Goal: Task Accomplishment & Management: Complete application form

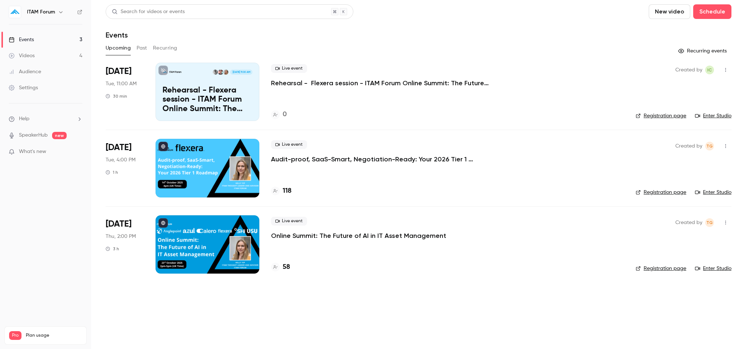
click at [144, 51] on button "Past" at bounding box center [142, 48] width 11 height 12
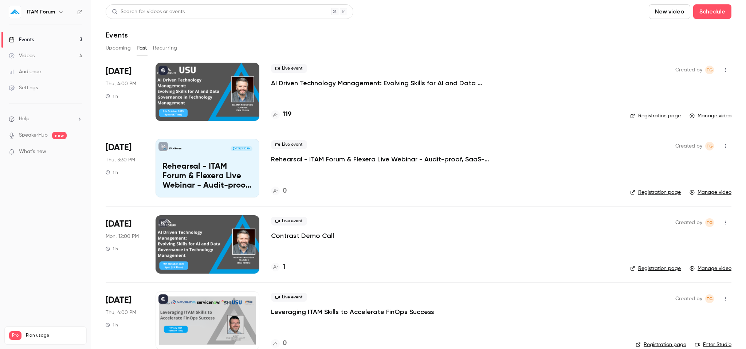
click at [162, 49] on button "Recurring" at bounding box center [165, 48] width 24 height 12
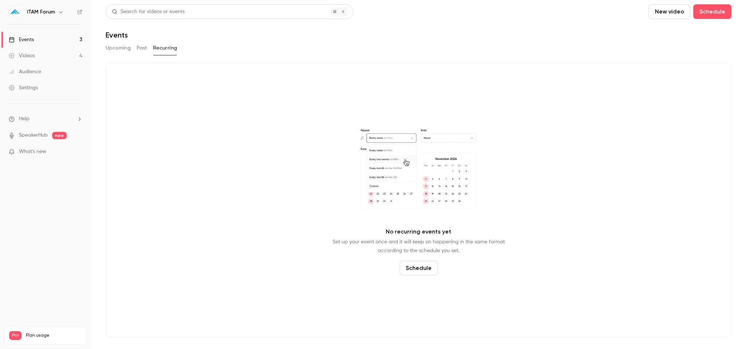
click at [119, 50] on button "Upcoming" at bounding box center [118, 48] width 25 height 12
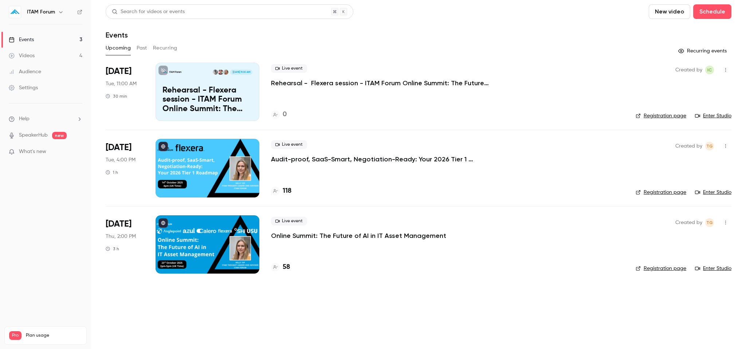
click at [36, 136] on link "SpeakerHub" at bounding box center [33, 136] width 29 height 8
click at [26, 89] on div "Settings" at bounding box center [23, 87] width 29 height 7
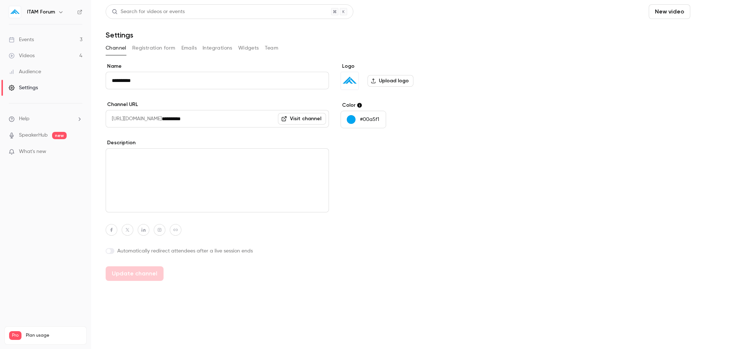
click at [712, 7] on button "Schedule" at bounding box center [712, 11] width 38 height 15
click at [705, 25] on li "One time event" at bounding box center [691, 31] width 79 height 19
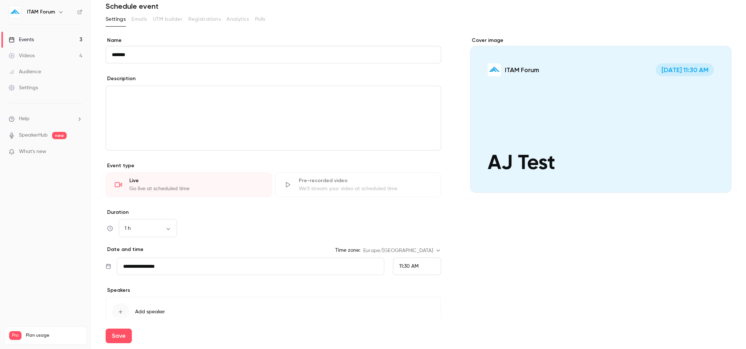
scroll to position [37, 0]
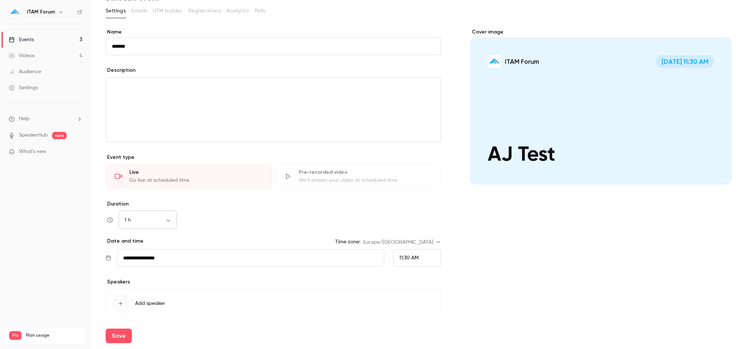
type input "*******"
click at [166, 220] on body "**********" at bounding box center [373, 174] width 746 height 349
click at [151, 236] on li "15 min" at bounding box center [148, 239] width 58 height 19
type input "**"
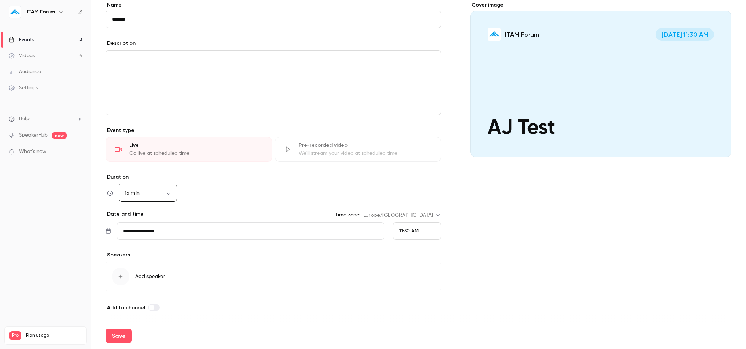
scroll to position [65, 0]
click at [117, 277] on div "button" at bounding box center [120, 275] width 17 height 17
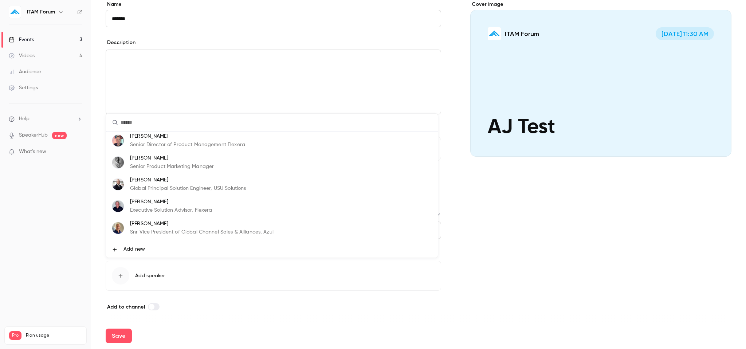
scroll to position [0, 0]
click at [530, 222] on div at bounding box center [373, 174] width 746 height 349
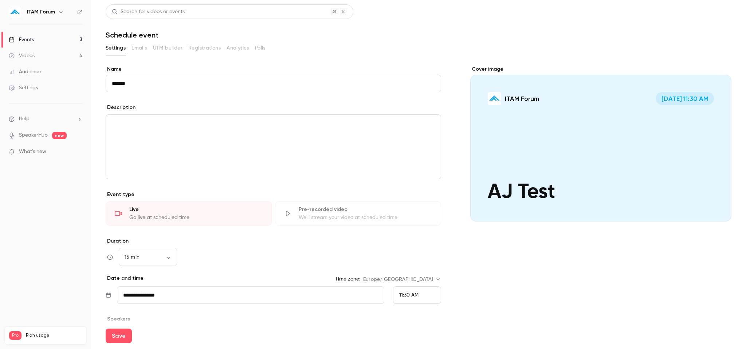
click at [37, 87] on div "Settings" at bounding box center [23, 87] width 29 height 7
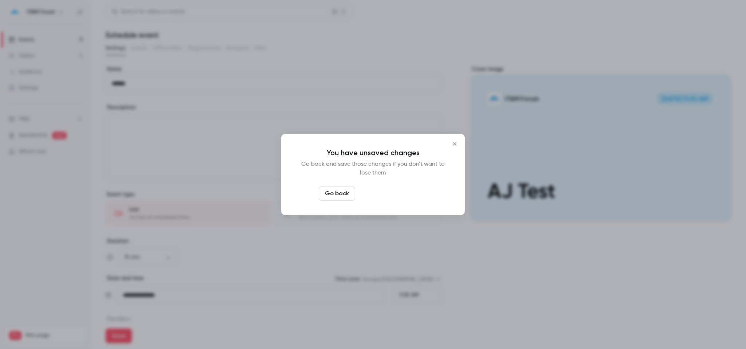
click at [381, 196] on button "Leave page anyway" at bounding box center [392, 193] width 69 height 15
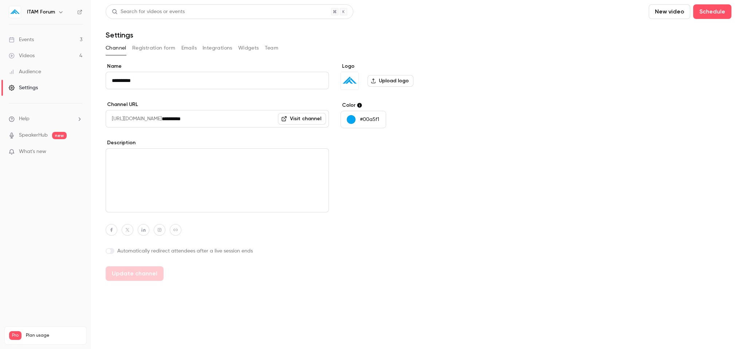
click at [55, 55] on link "Videos 4" at bounding box center [45, 56] width 91 height 16
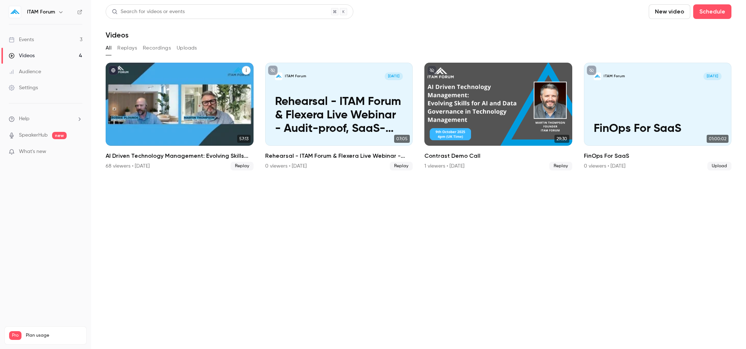
click at [162, 104] on div "AI Driven Technology Management: Evolving Skills for AI and Data Governance in …" at bounding box center [180, 104] width 148 height 83
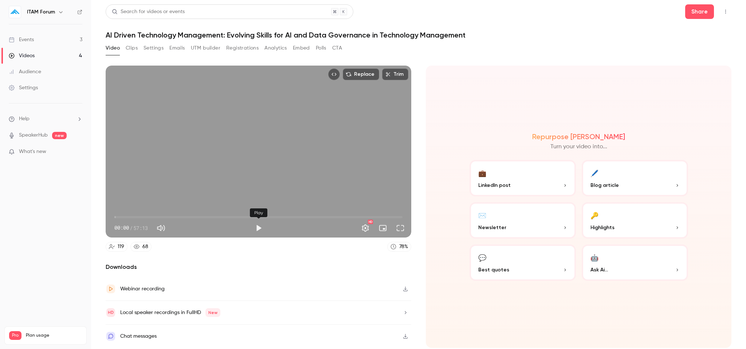
click at [256, 227] on button "Play" at bounding box center [258, 228] width 15 height 15
click at [158, 216] on span "08:40" at bounding box center [258, 217] width 288 height 12
click at [235, 214] on span "08:48" at bounding box center [258, 217] width 288 height 12
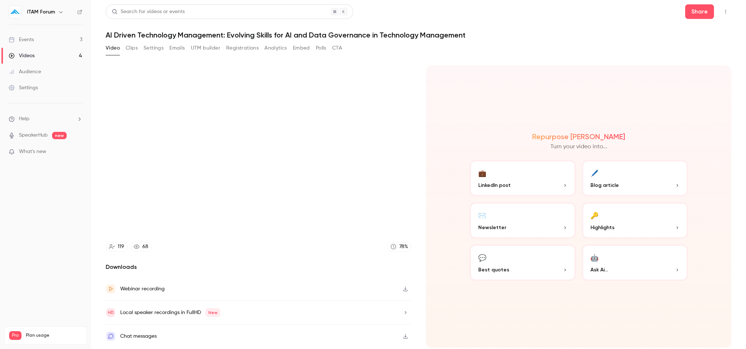
type input "******"
click at [26, 69] on div "Audience" at bounding box center [25, 71] width 32 height 7
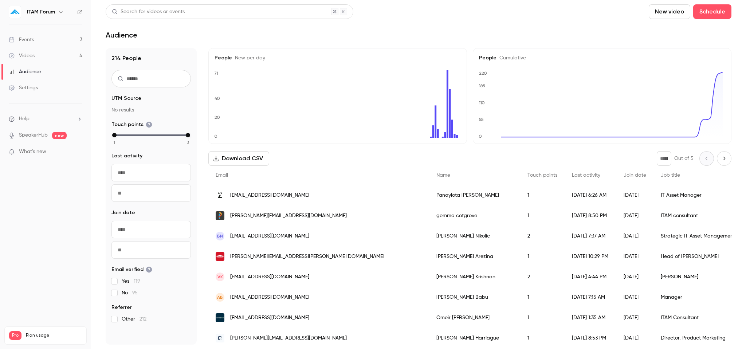
click at [33, 13] on h6 "ITAM Forum" at bounding box center [41, 11] width 28 height 7
click at [60, 12] on icon "button" at bounding box center [60, 12] width 3 height 2
click at [48, 68] on div "Billing" at bounding box center [62, 67] width 71 height 7
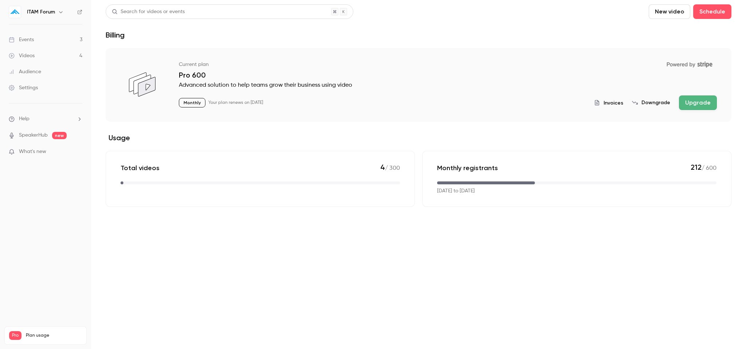
click at [32, 152] on span "What's new" at bounding box center [32, 152] width 27 height 8
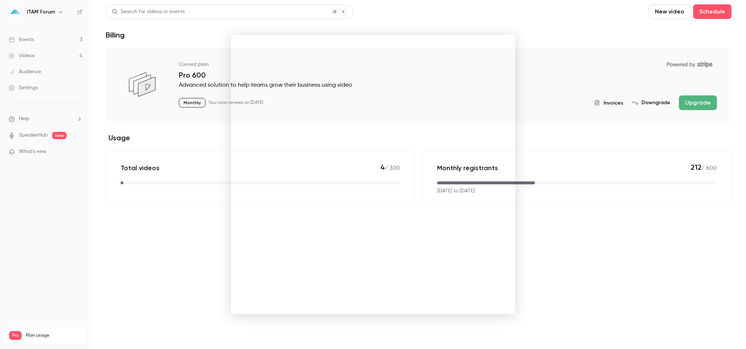
click at [599, 284] on div at bounding box center [373, 174] width 746 height 349
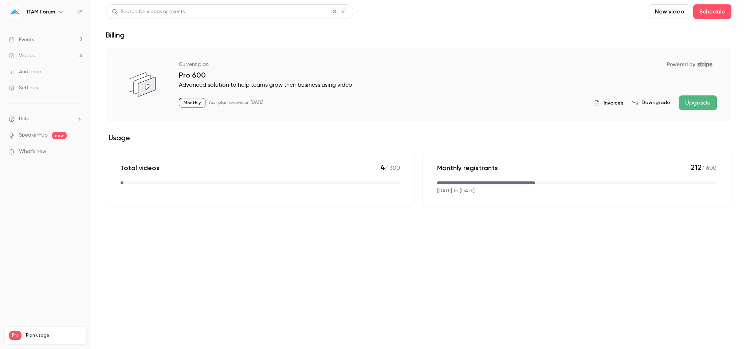
click at [48, 16] on div "ITAM Forum" at bounding box center [46, 12] width 74 height 12
click at [48, 13] on h6 "ITAM Forum" at bounding box center [41, 11] width 28 height 7
click at [60, 13] on button "button" at bounding box center [60, 12] width 9 height 9
click at [47, 38] on div "ITAM Forum [EMAIL_ADDRESS][DOMAIN_NAME] Billing Pro New channel Log out" at bounding box center [60, 73] width 109 height 86
click at [344, 40] on div at bounding box center [373, 174] width 746 height 349
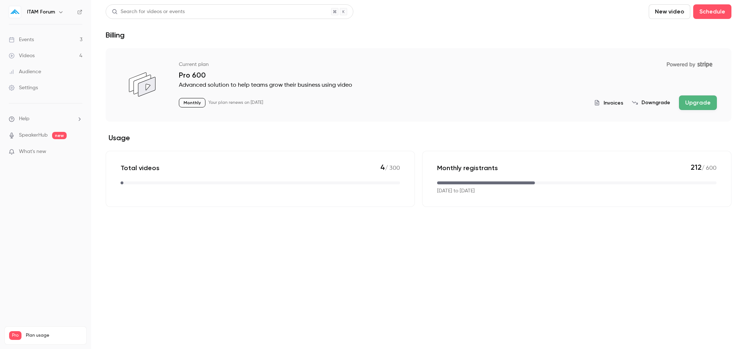
click at [26, 118] on span "Help" at bounding box center [24, 119] width 11 height 8
click at [132, 133] on link "Help center" at bounding box center [134, 133] width 80 height 19
click at [26, 222] on nav "ITAM Forum Events 3 Videos 4 Audience Settings Help SpeakerHub new What's new P…" at bounding box center [45, 174] width 91 height 349
click at [662, 10] on button "New video" at bounding box center [670, 11] width 42 height 15
click at [600, 21] on div at bounding box center [373, 174] width 746 height 349
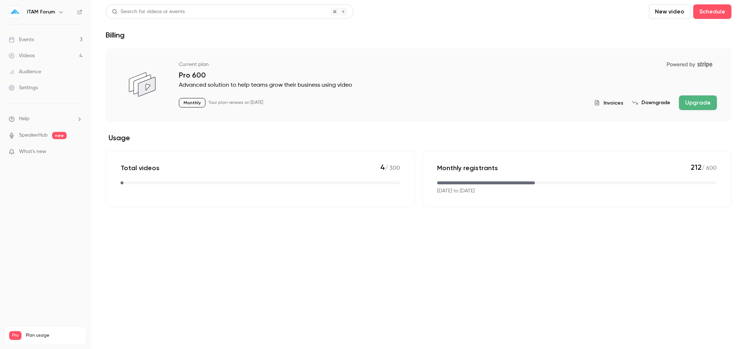
click at [28, 43] on div "Events" at bounding box center [21, 39] width 25 height 7
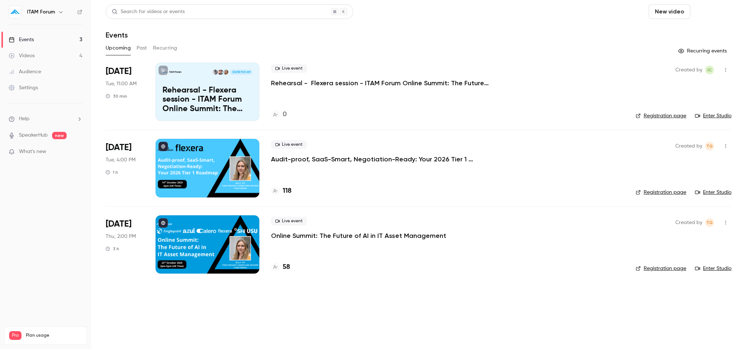
click at [718, 15] on button "Schedule" at bounding box center [712, 11] width 38 height 15
click at [697, 33] on div "One time event" at bounding box center [697, 31] width 55 height 7
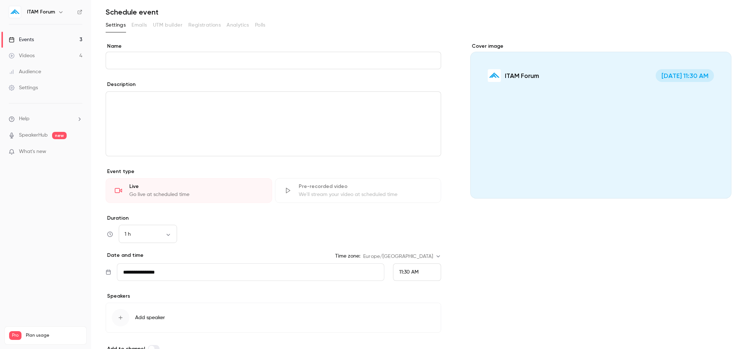
scroll to position [65, 0]
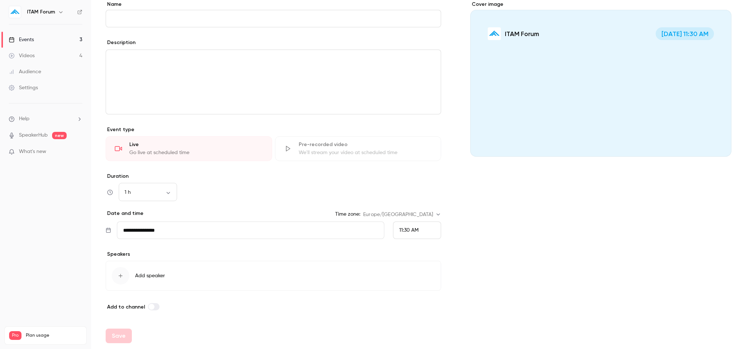
click at [116, 276] on div "button" at bounding box center [120, 275] width 17 height 17
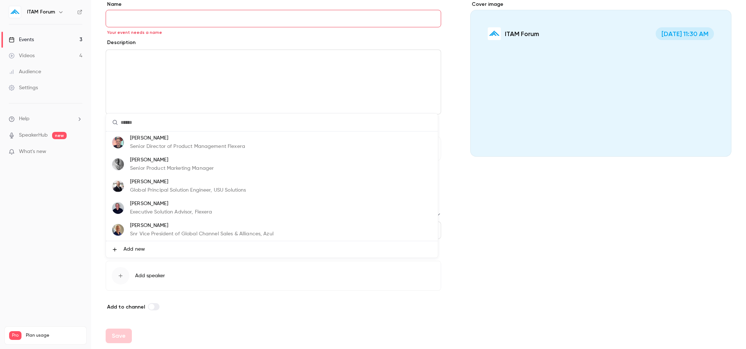
click at [134, 253] on span "Add new" at bounding box center [134, 250] width 21 height 8
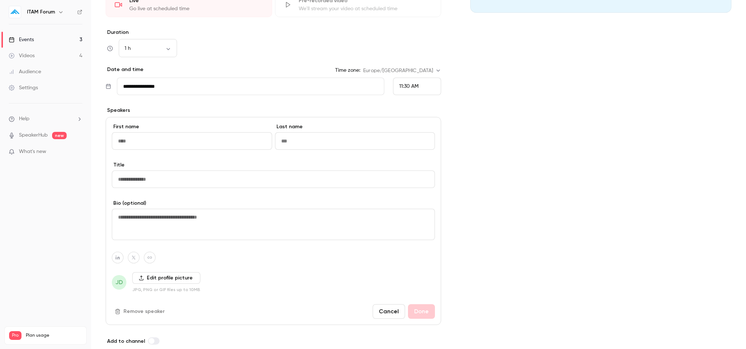
scroll to position [243, 0]
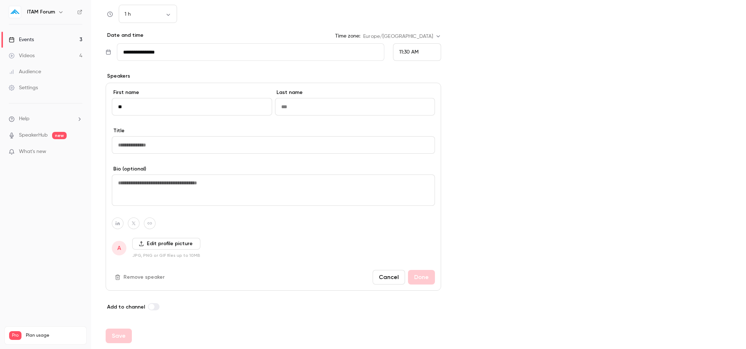
type input "**"
type input "****"
type input "**********"
click at [238, 188] on textarea at bounding box center [273, 190] width 323 height 31
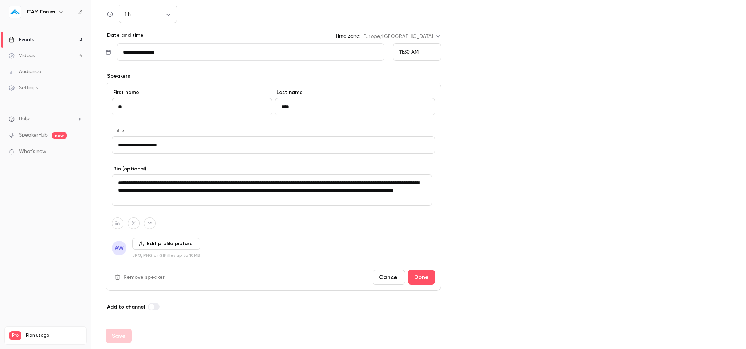
type textarea "**********"
click at [173, 246] on label "Edit profile picture" at bounding box center [166, 244] width 68 height 12
click at [0, 0] on input "Edit profile picture" at bounding box center [0, 0] width 0 height 0
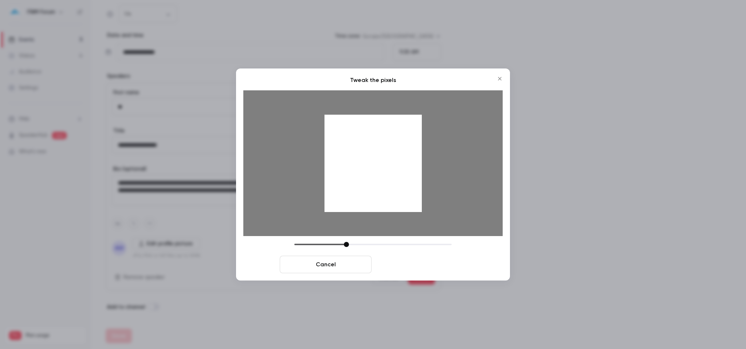
click at [441, 266] on button "Crop and save" at bounding box center [421, 264] width 92 height 17
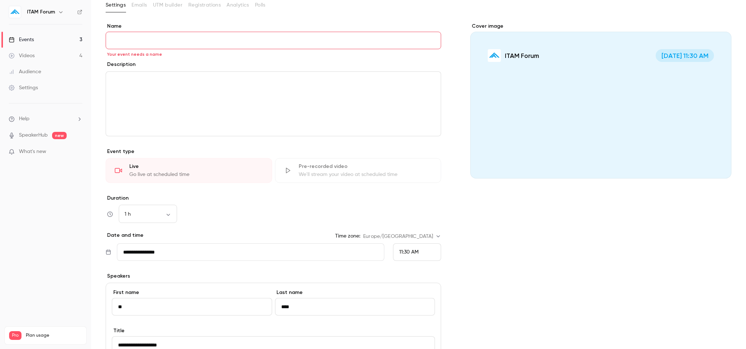
scroll to position [0, 0]
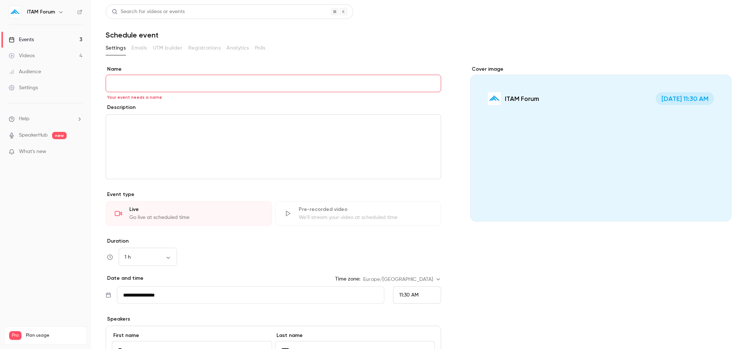
click at [238, 82] on input "Name" at bounding box center [274, 83] width 336 height 17
type input "*******"
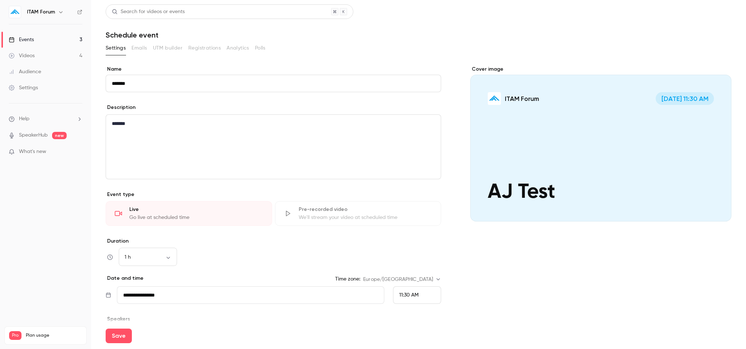
click at [549, 278] on div "Cover image ITAM Forum [DATE] 11:30 AM AJ Test" at bounding box center [600, 310] width 261 height 489
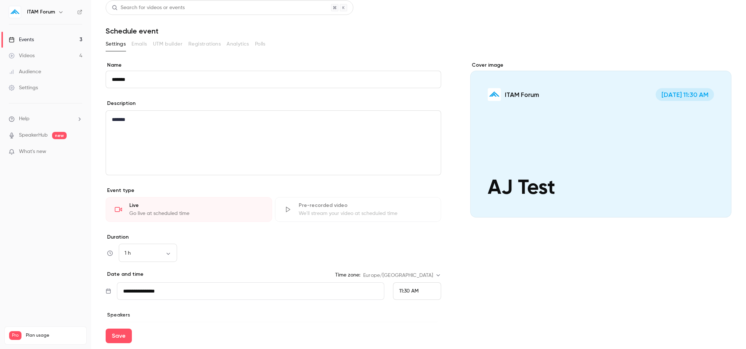
click at [416, 295] on div "11:30 AM" at bounding box center [417, 290] width 48 height 17
click at [415, 272] on div "12:15 PM" at bounding box center [414, 276] width 36 height 8
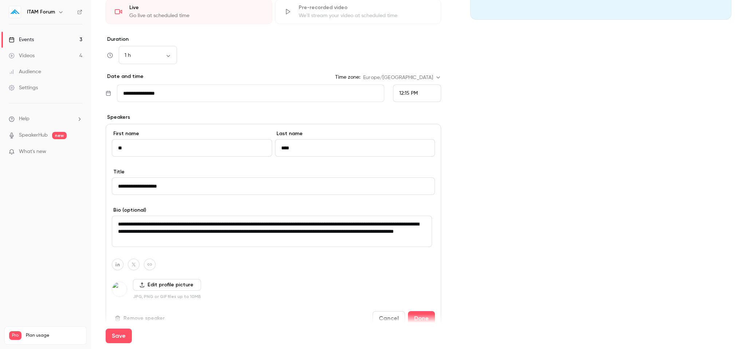
scroll to position [211, 0]
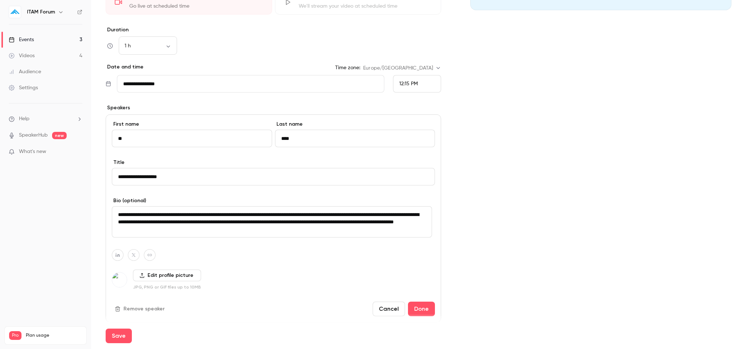
click at [412, 85] on span "12:15 PM" at bounding box center [408, 83] width 19 height 5
click at [413, 105] on div "12:45 PM" at bounding box center [414, 109] width 36 height 8
click at [490, 209] on div "Cover image ITAM Forum [DATE] 12:45 PM AJ Test" at bounding box center [600, 98] width 261 height 489
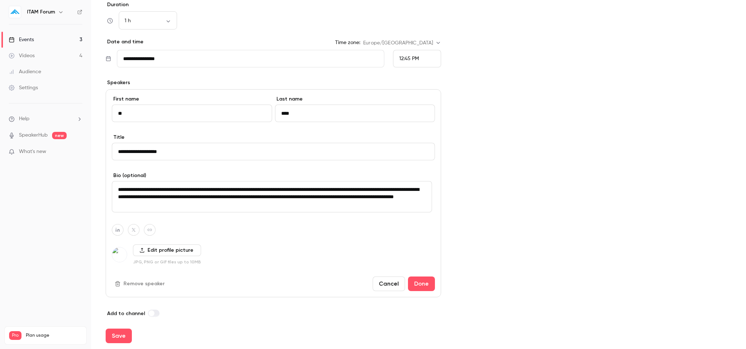
scroll to position [243, 0]
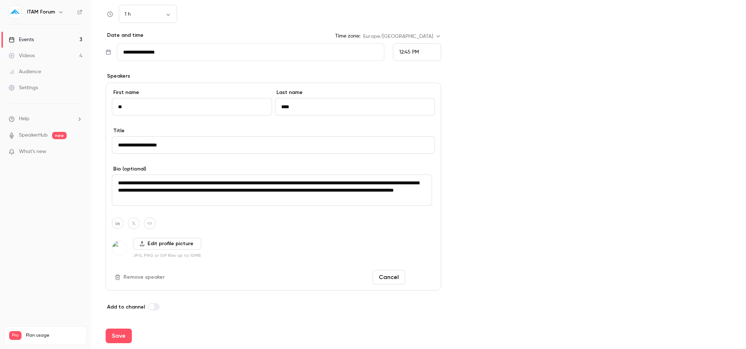
click at [423, 279] on button "Done" at bounding box center [421, 277] width 27 height 15
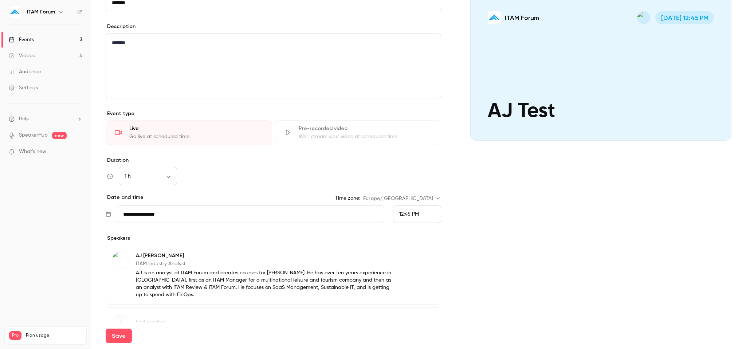
scroll to position [120, 0]
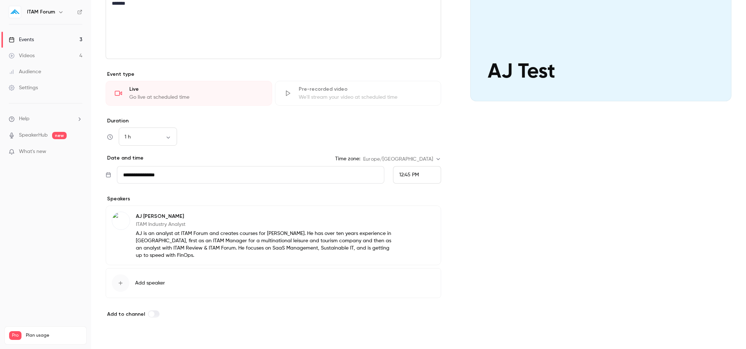
click at [121, 340] on button "Save" at bounding box center [119, 336] width 26 height 15
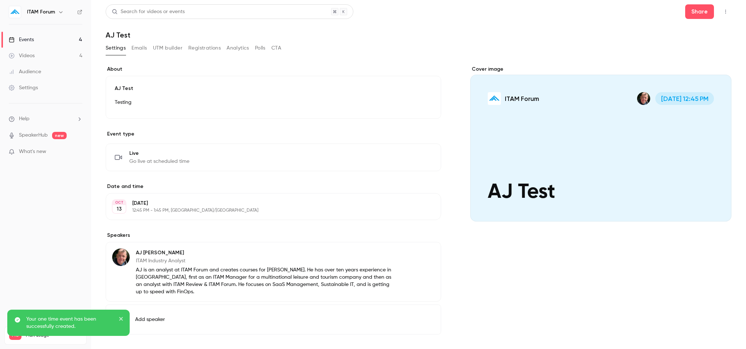
click at [139, 48] on button "Emails" at bounding box center [139, 48] width 15 height 12
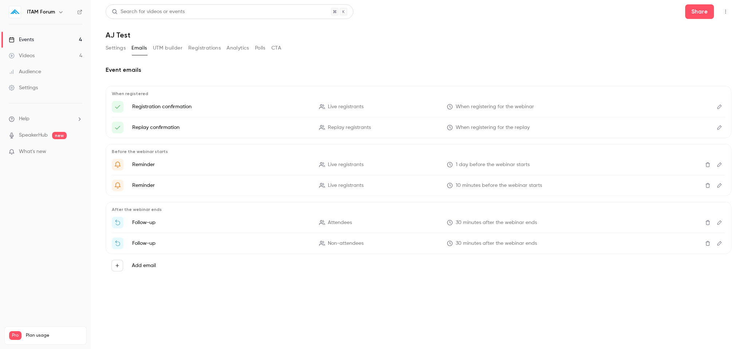
click at [197, 50] on button "Registrations" at bounding box center [204, 48] width 32 height 12
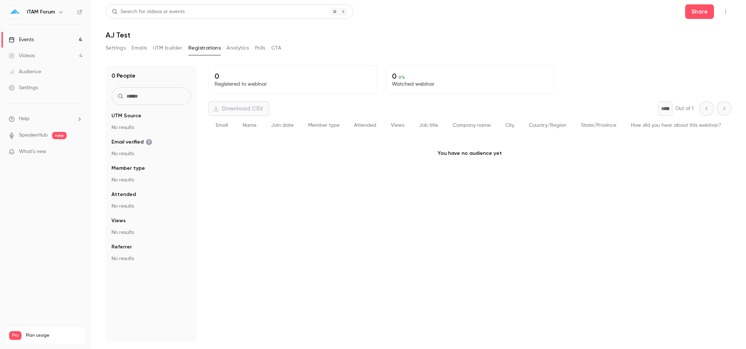
click at [234, 47] on button "Analytics" at bounding box center [238, 48] width 23 height 12
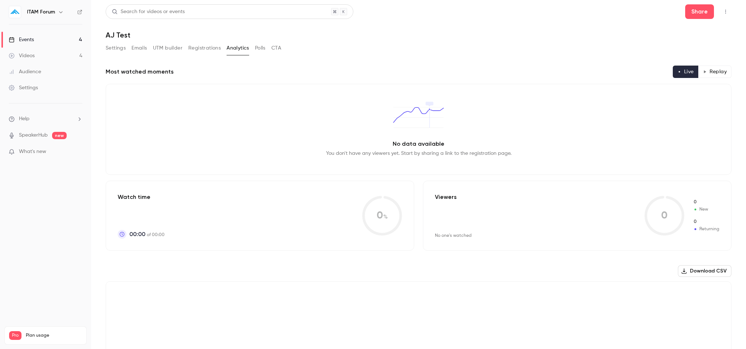
click at [107, 48] on button "Settings" at bounding box center [116, 48] width 20 height 12
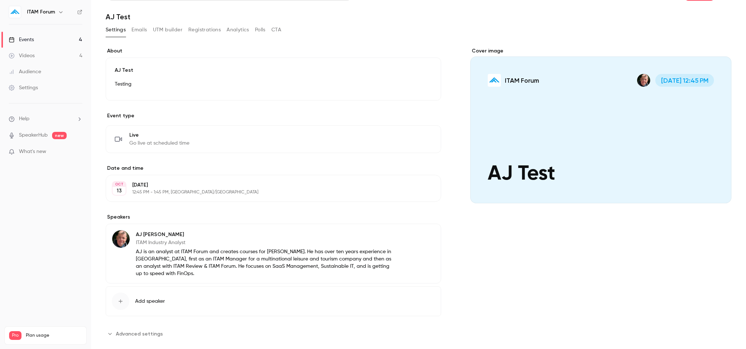
scroll to position [23, 0]
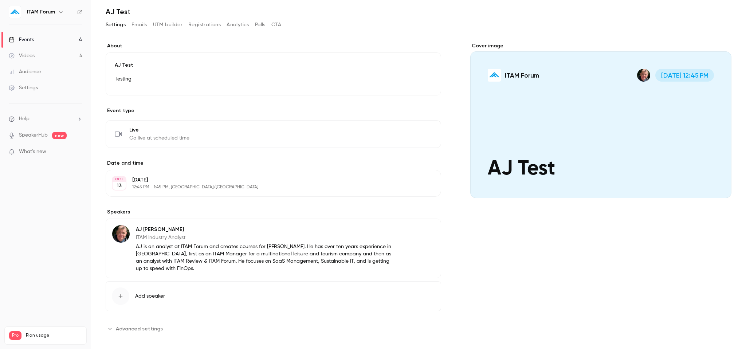
click at [146, 325] on span "Advanced settings" at bounding box center [139, 329] width 47 height 8
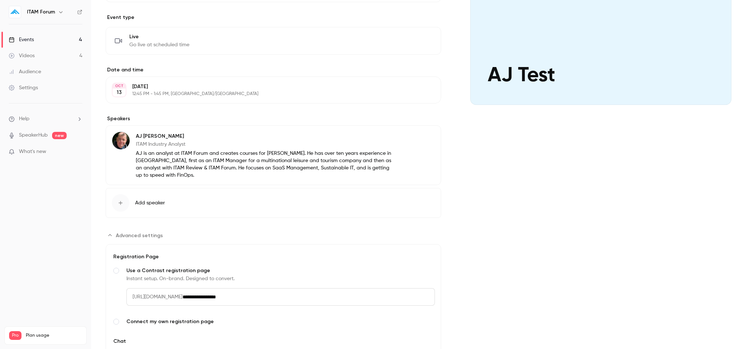
scroll to position [164, 0]
